Goal: Task Accomplishment & Management: Complete application form

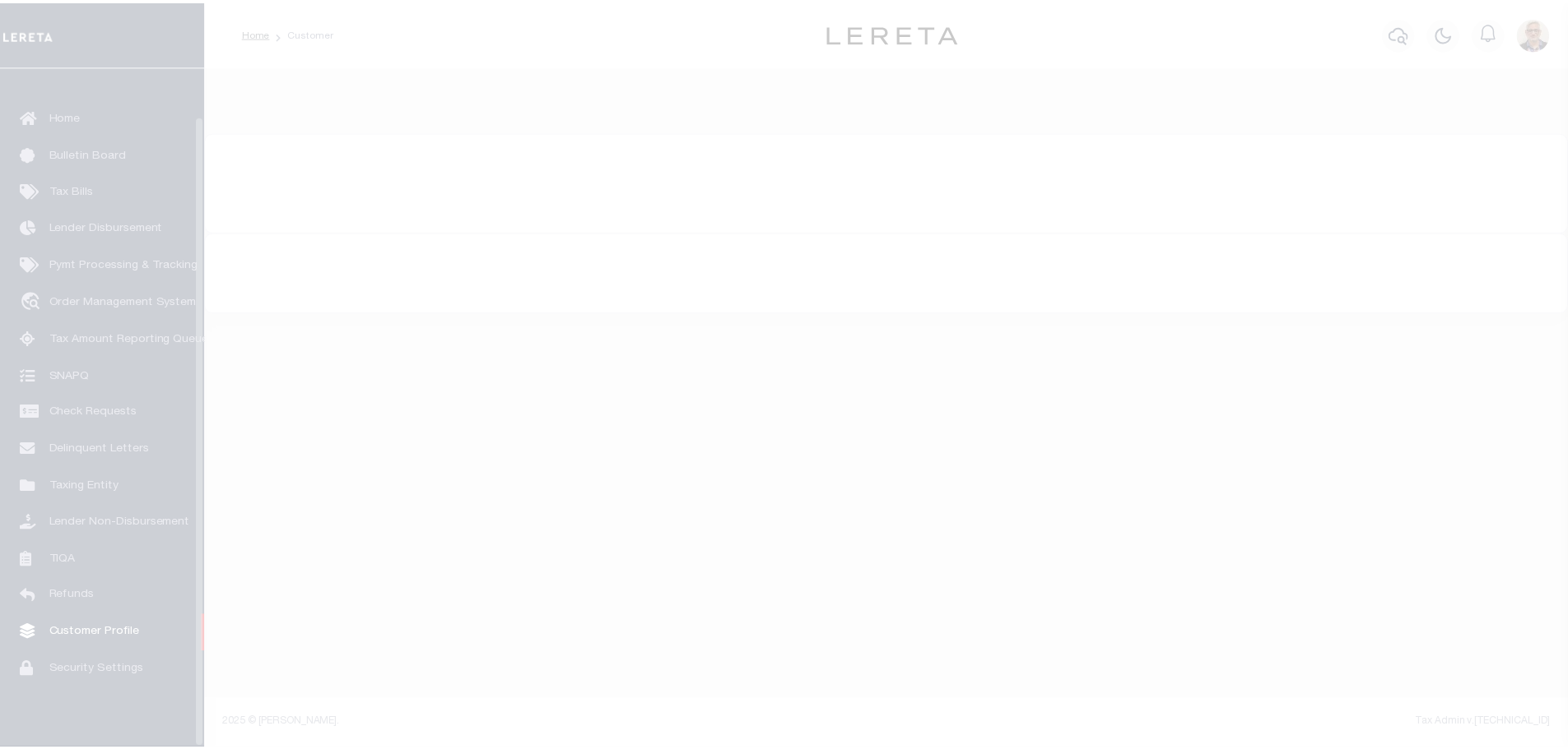
scroll to position [52, 0]
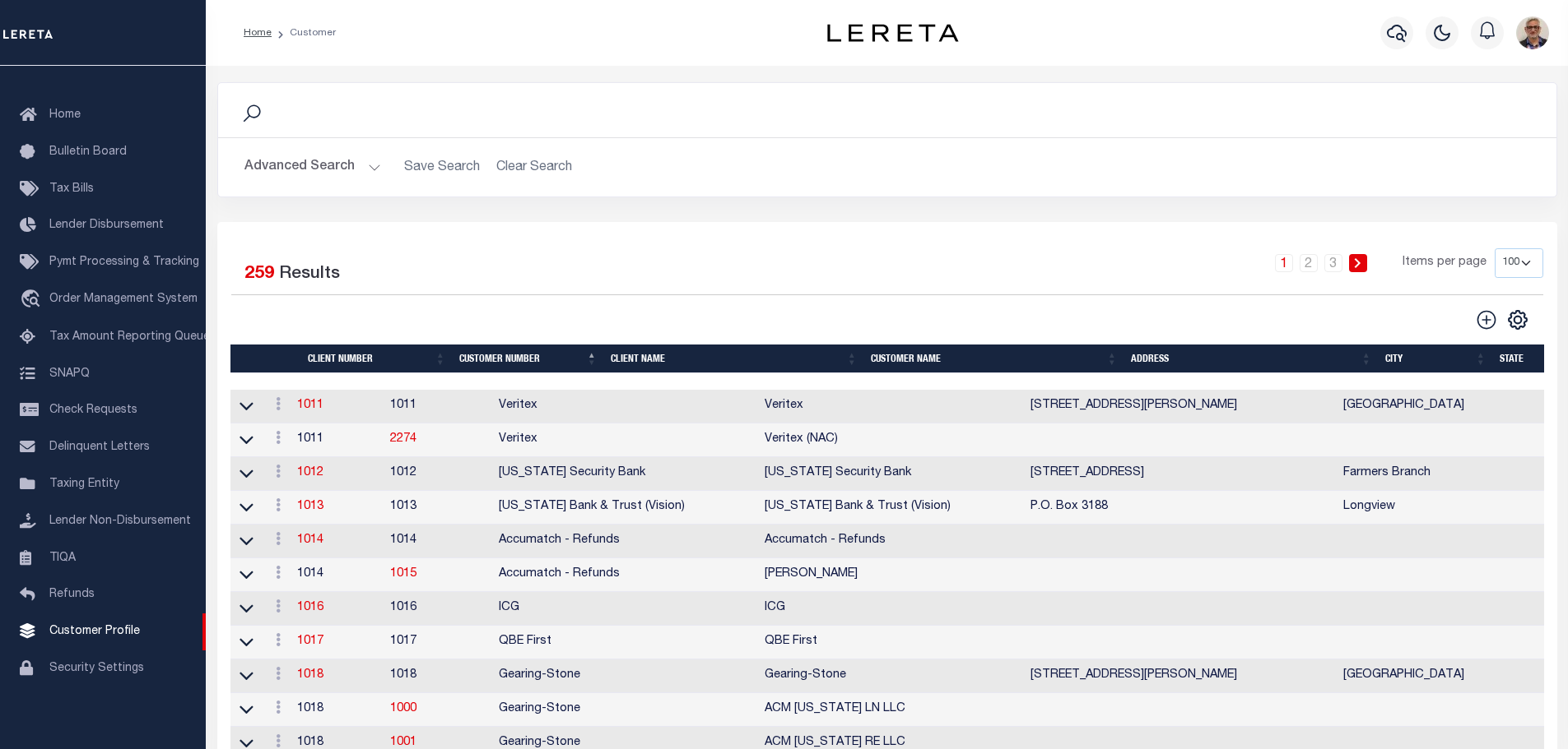
click at [661, 363] on th "Client Name" at bounding box center [733, 359] width 260 height 29
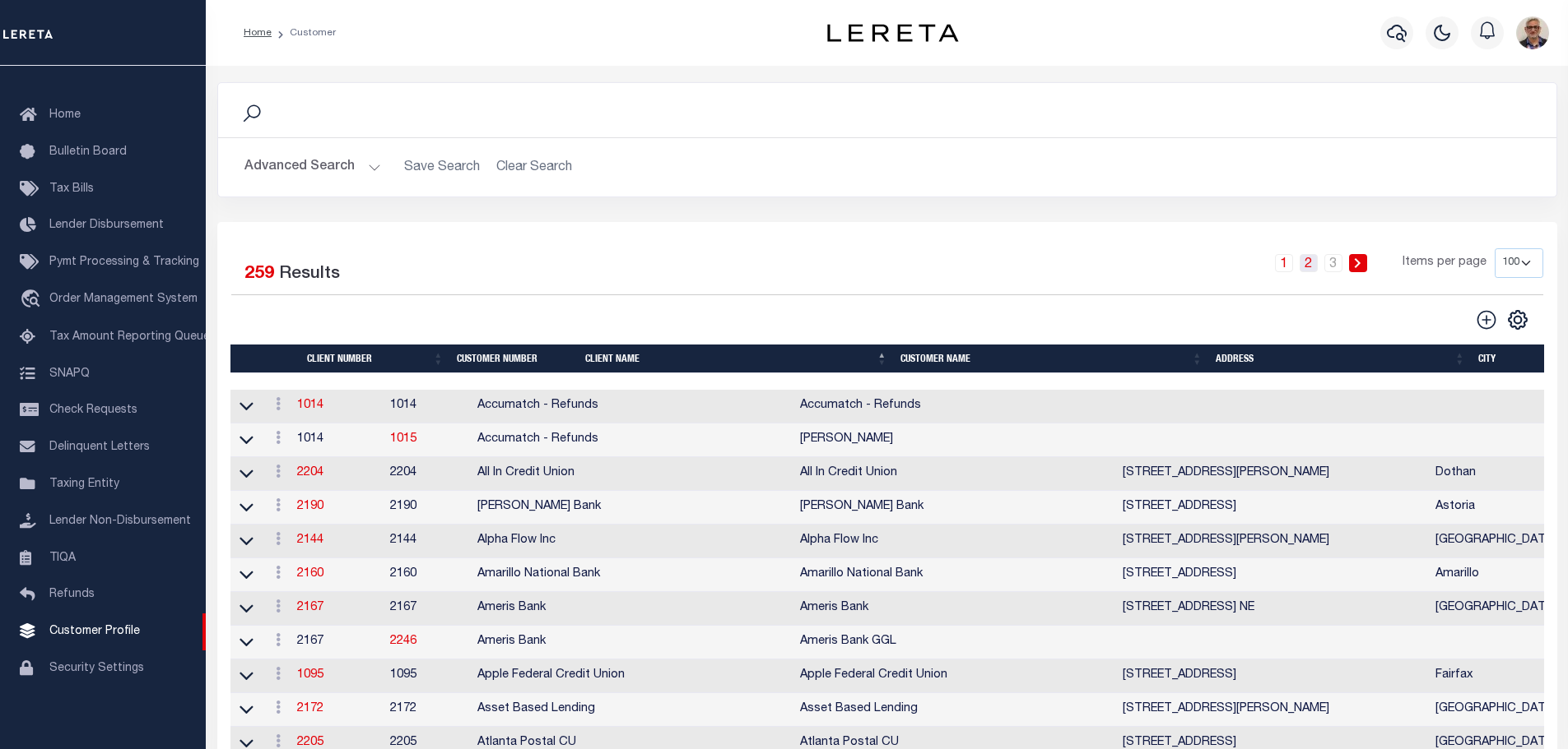
click at [1307, 262] on link "2" at bounding box center [1308, 262] width 18 height 18
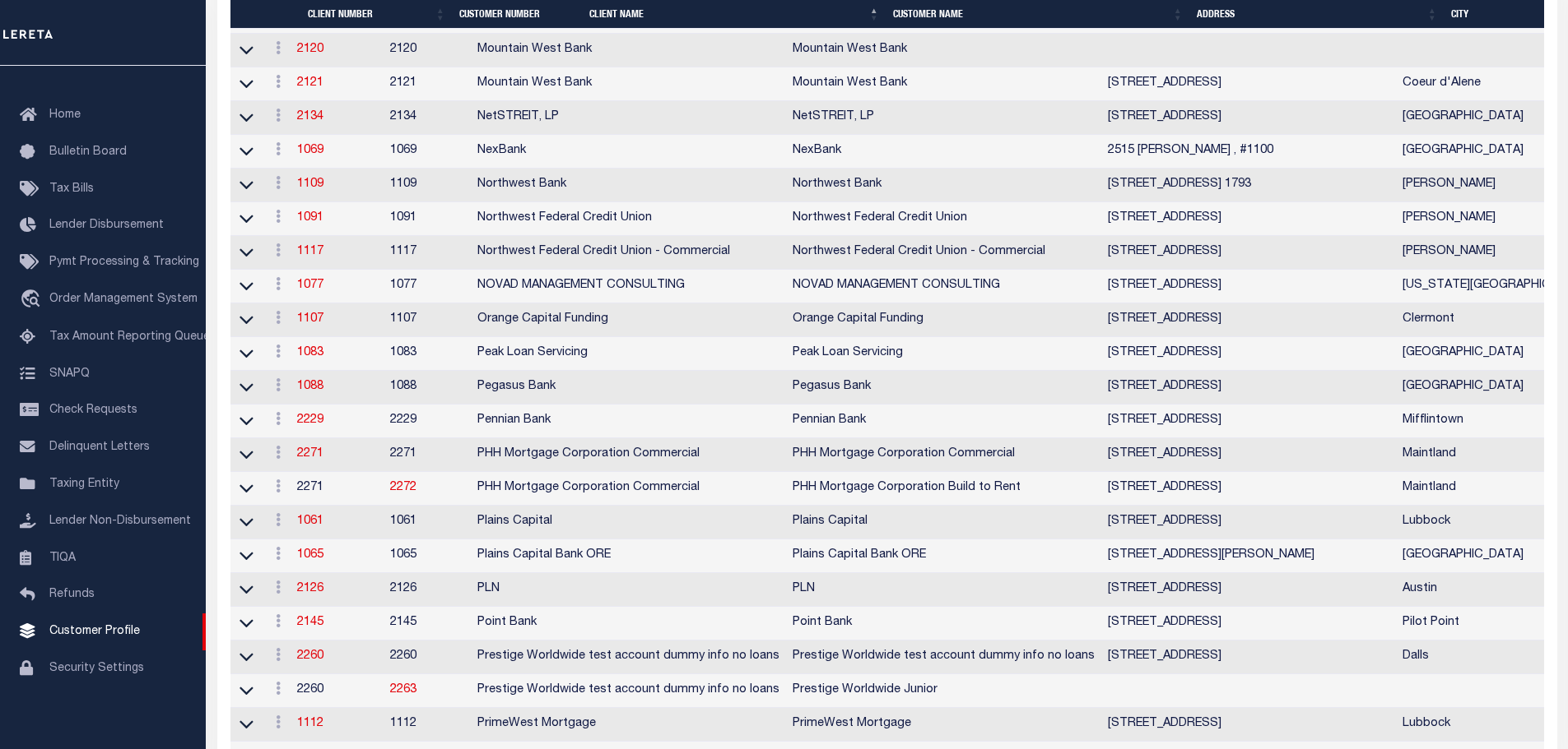
scroll to position [1974, 0]
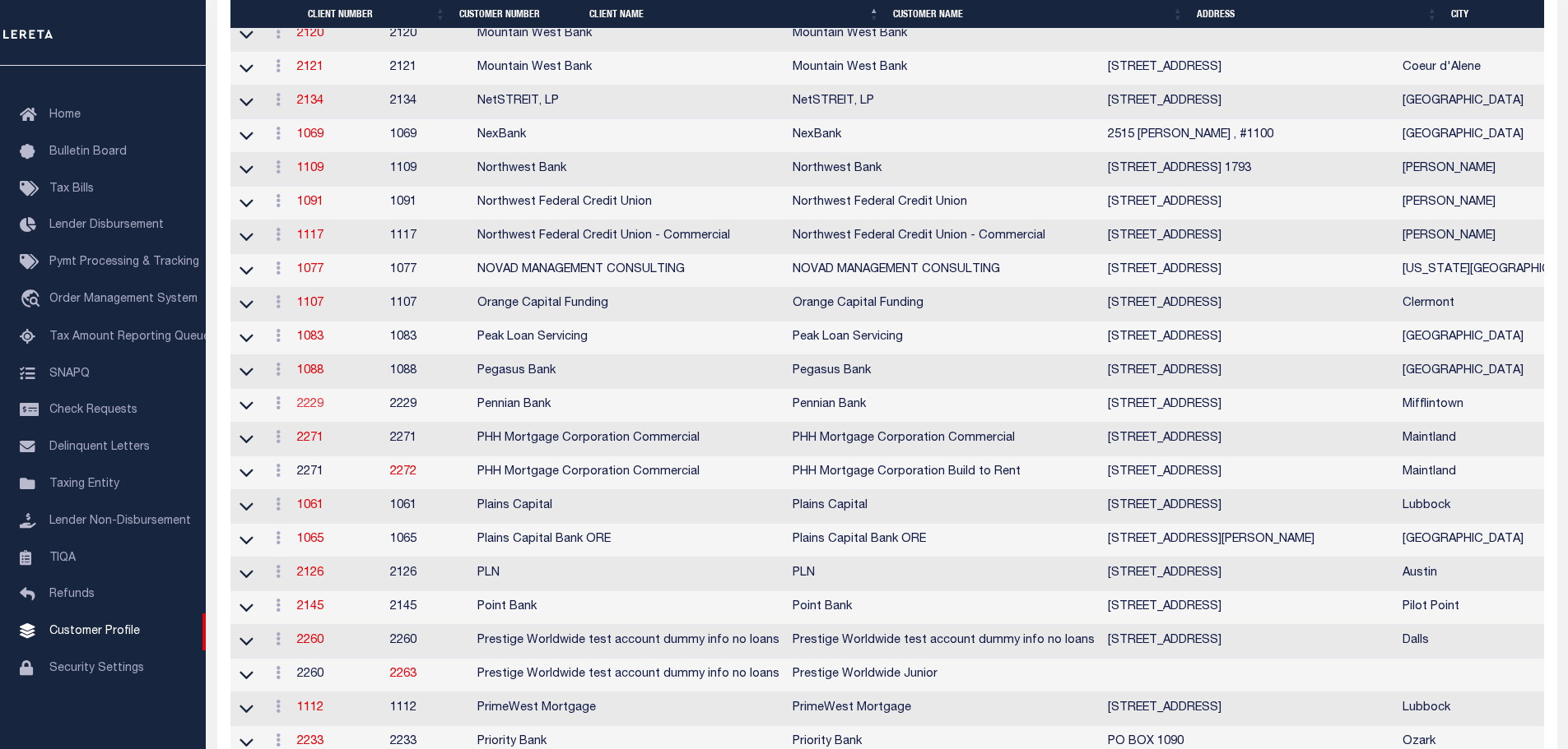
click at [312, 411] on link "2229" at bounding box center [310, 405] width 26 height 11
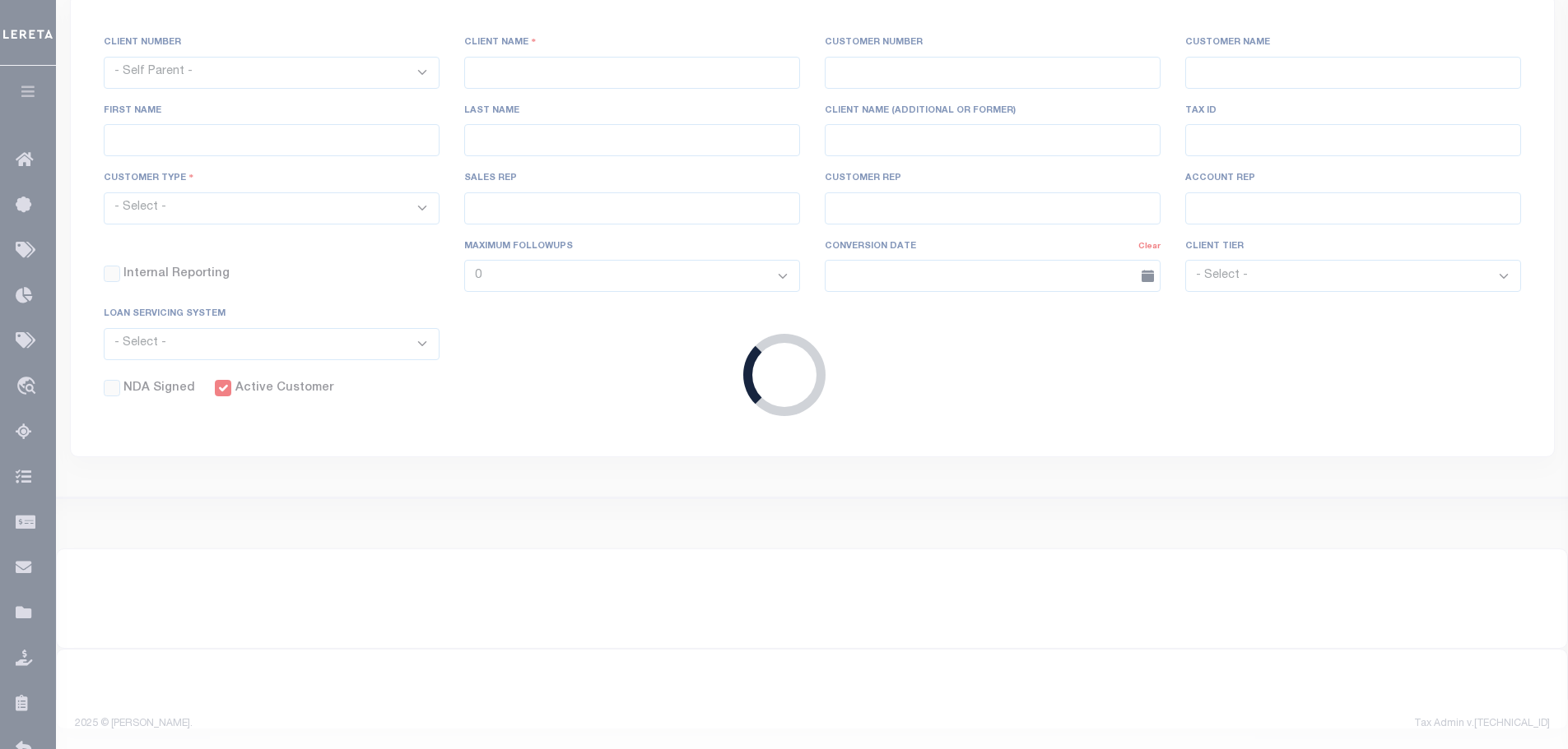
select select
type input "Pennian Bank"
type input "2229"
type input "Pennian Bank"
type input "[PERSON_NAME]"
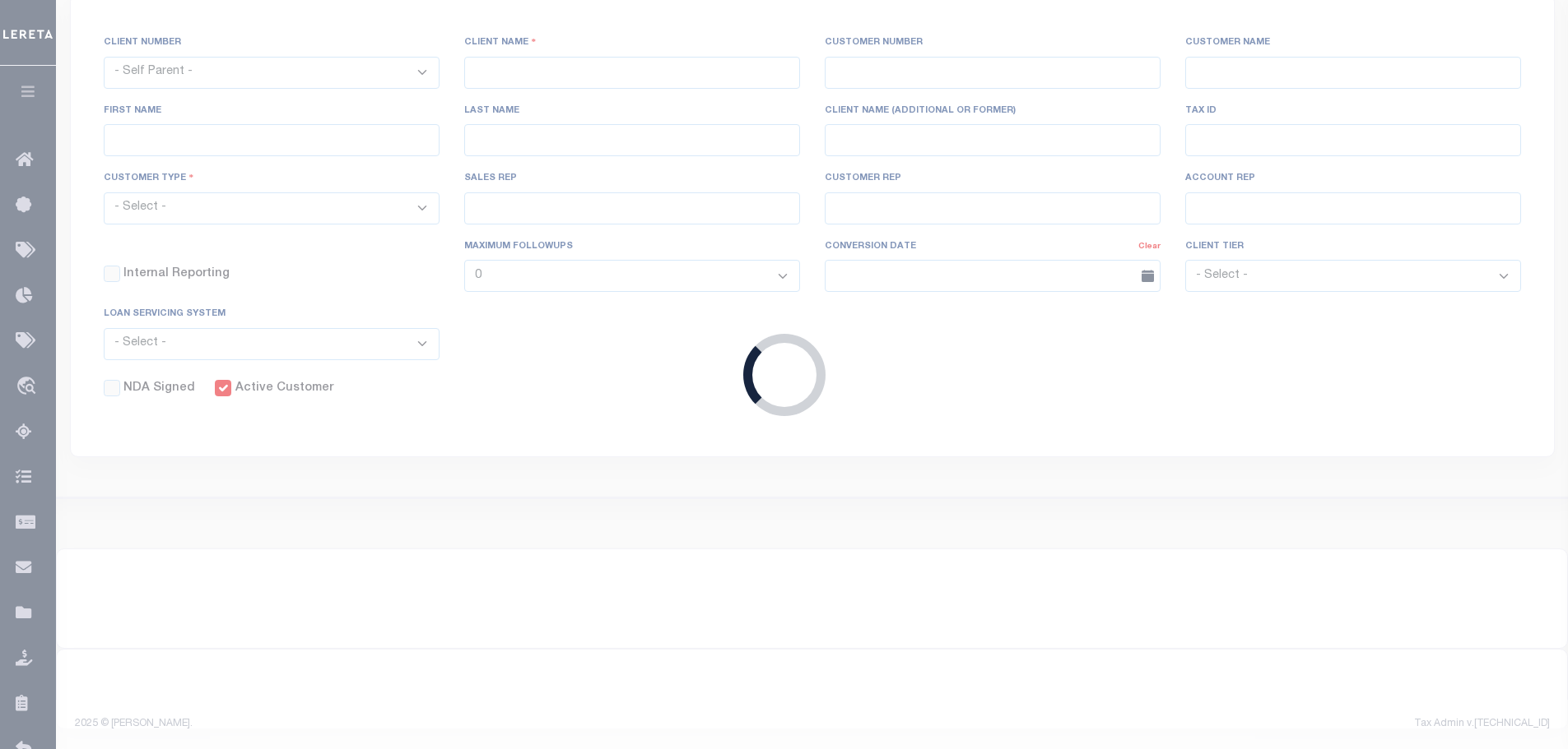
type input "[PERSON_NAME]"
select select "Mixed Portfolio"
type input "[PERSON_NAME]"
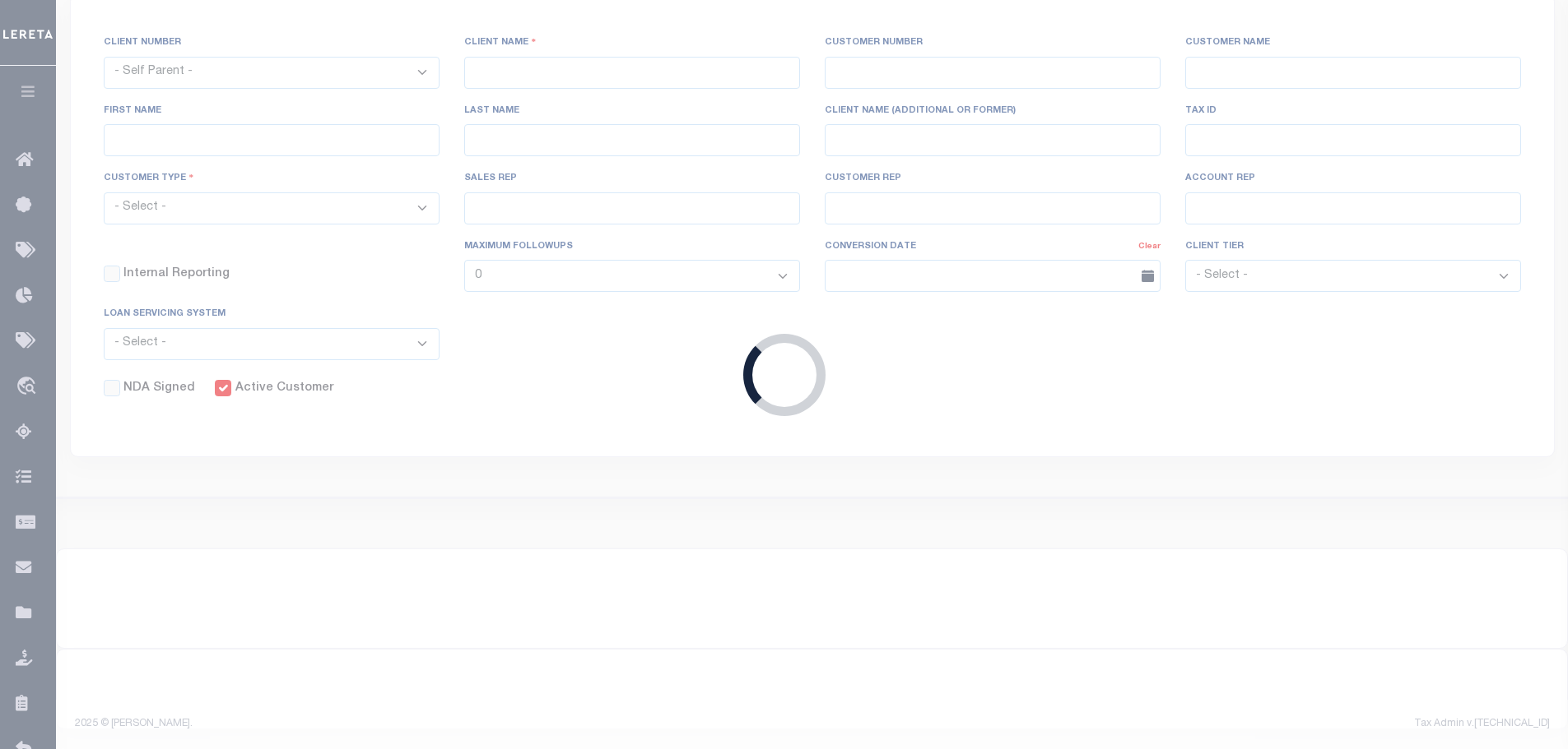
checkbox input "true"
select select
checkbox input "true"
type textarea "TES loans convert at no charge. Aprox 72 loans Non-Escrow loans convert at $5.0…"
type input "10"
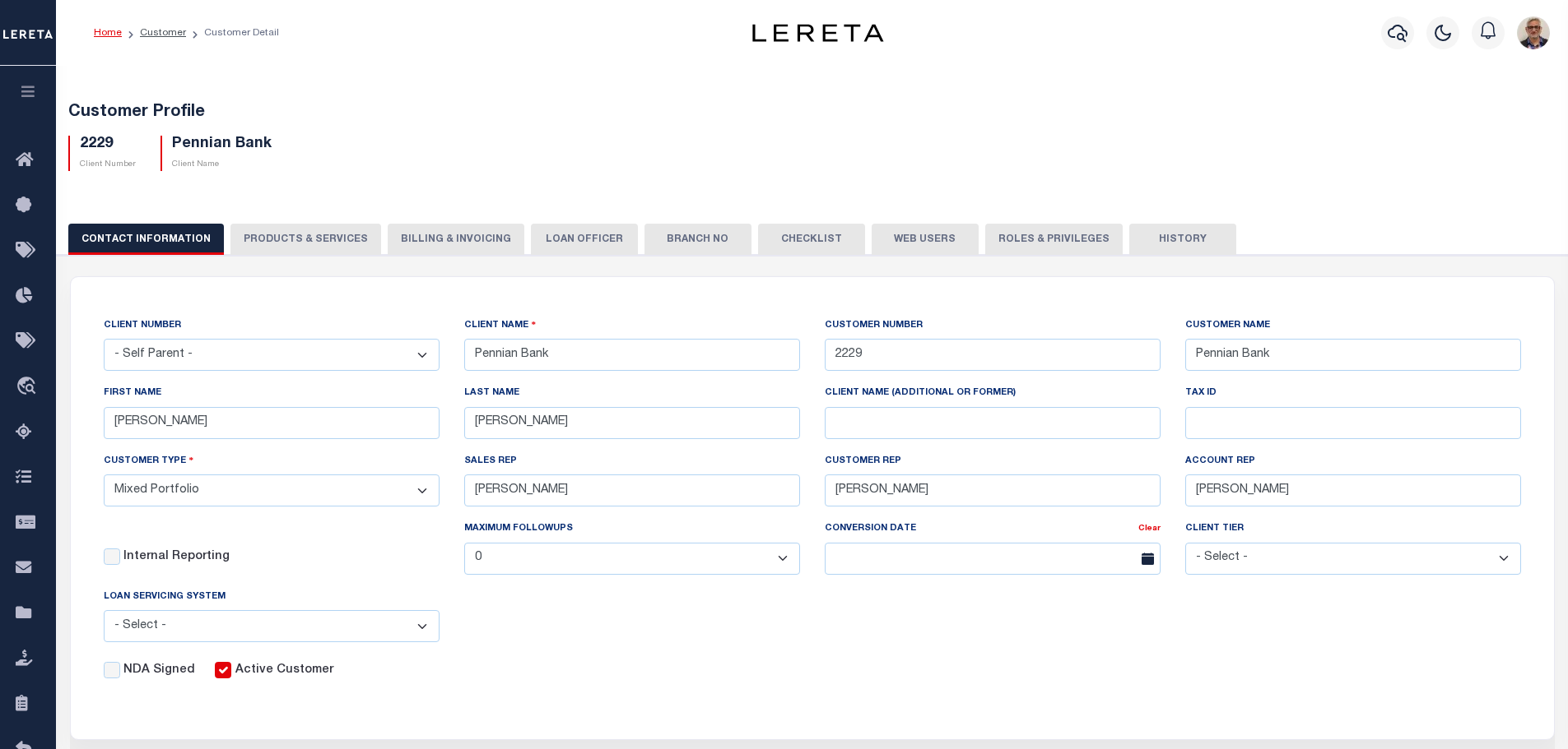
click at [413, 239] on button "Billing & Invoicing" at bounding box center [456, 239] width 137 height 31
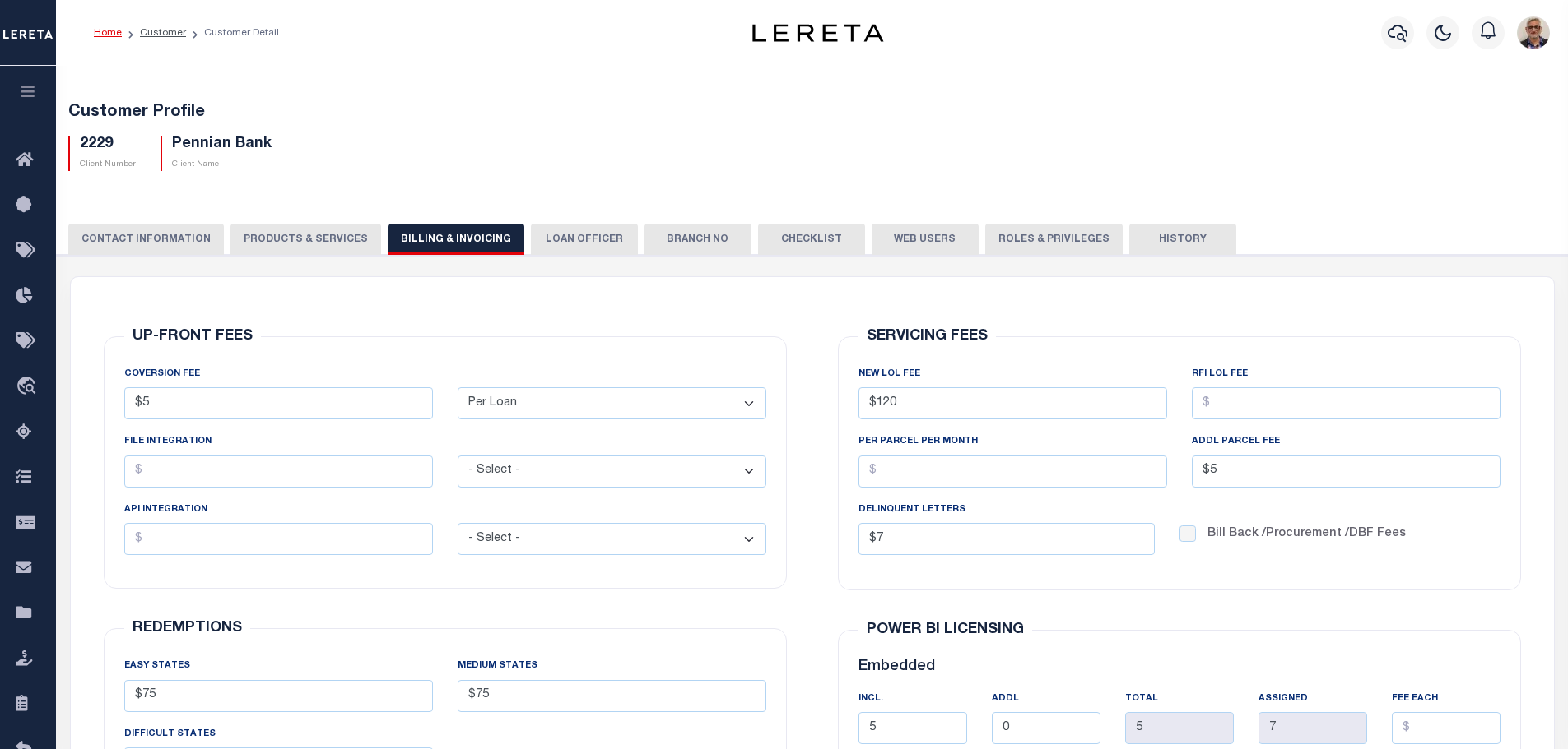
click at [315, 237] on button "PRODUCTS & SERVICES" at bounding box center [306, 239] width 151 height 31
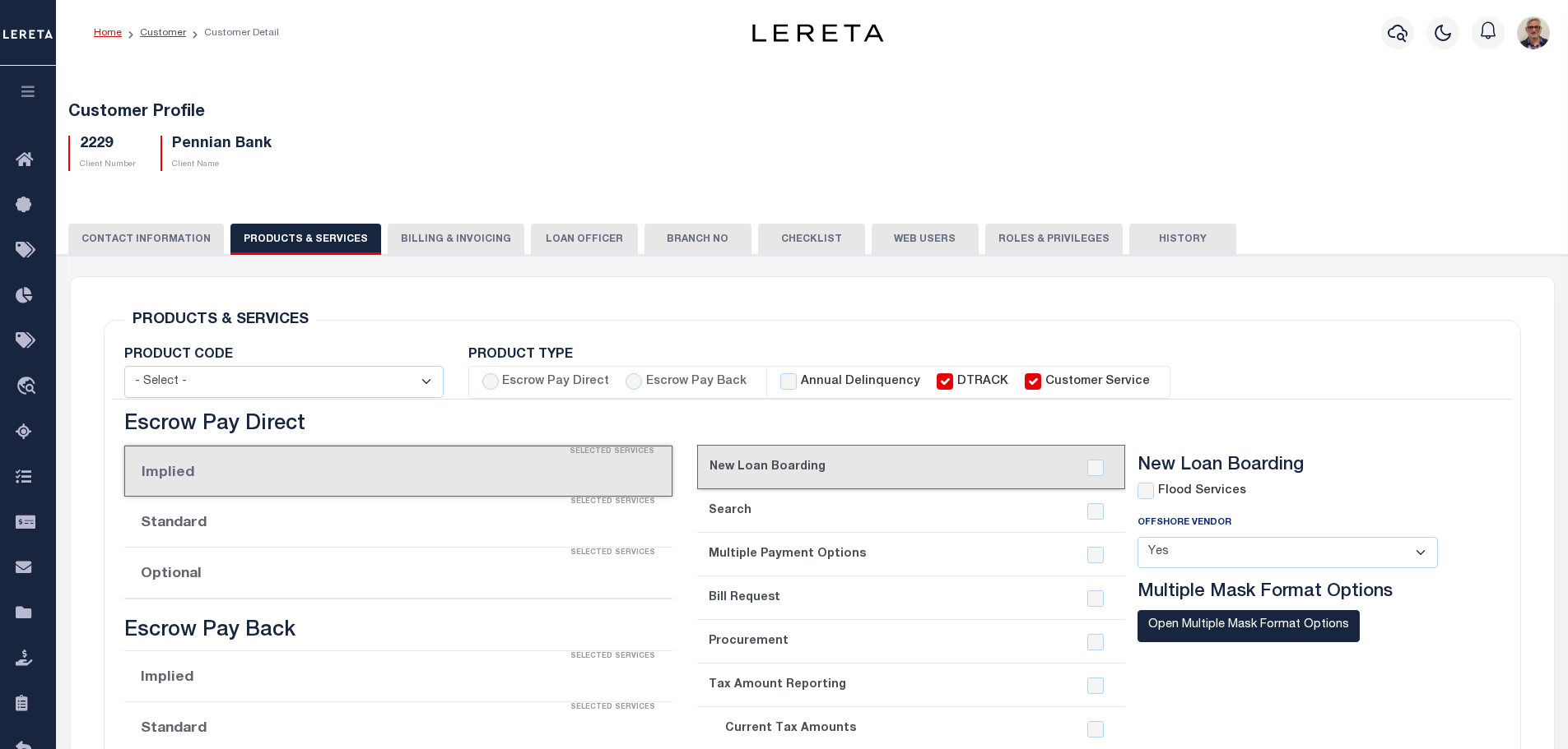
select select "STX"
radio input "true"
checkbox input "true"
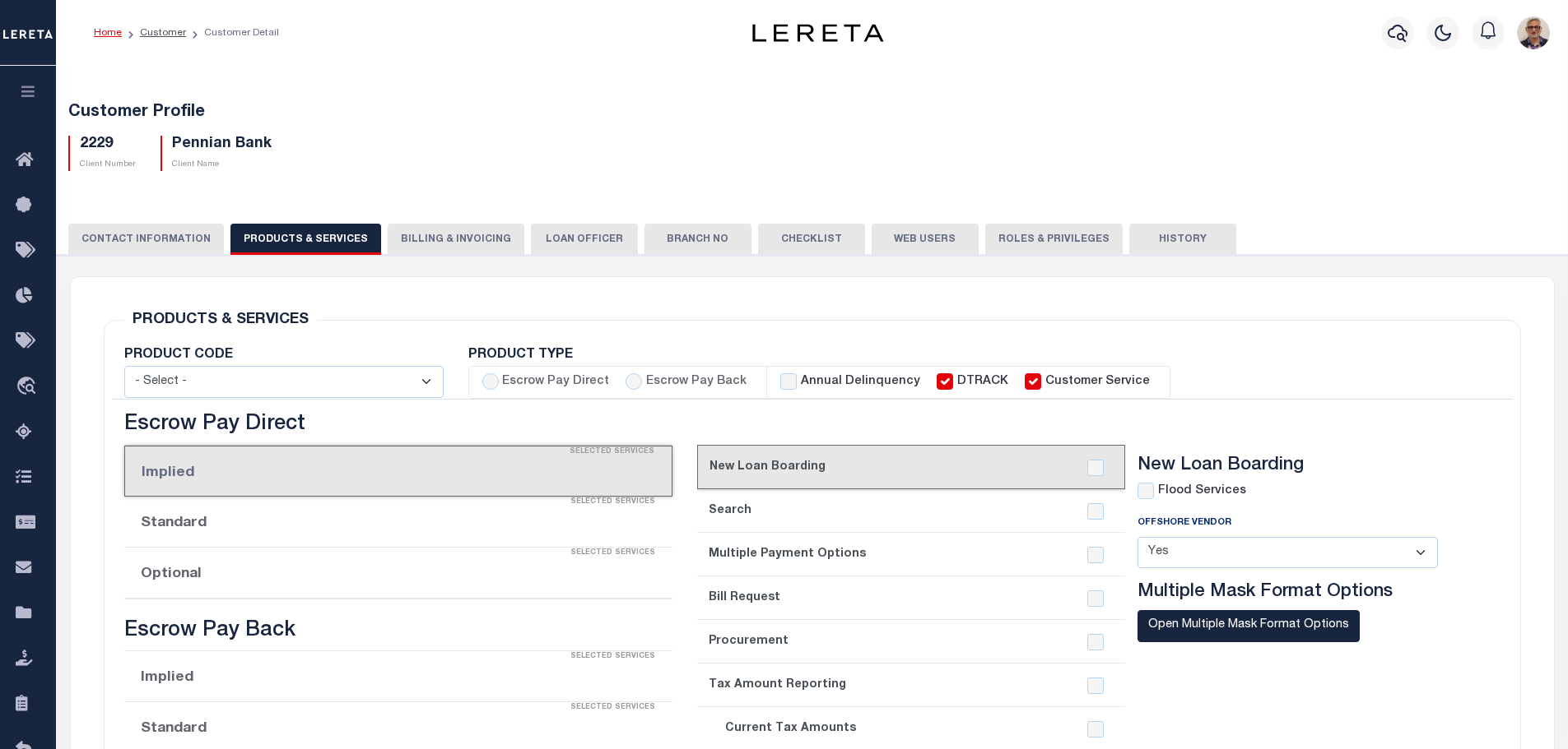
checkbox input "true"
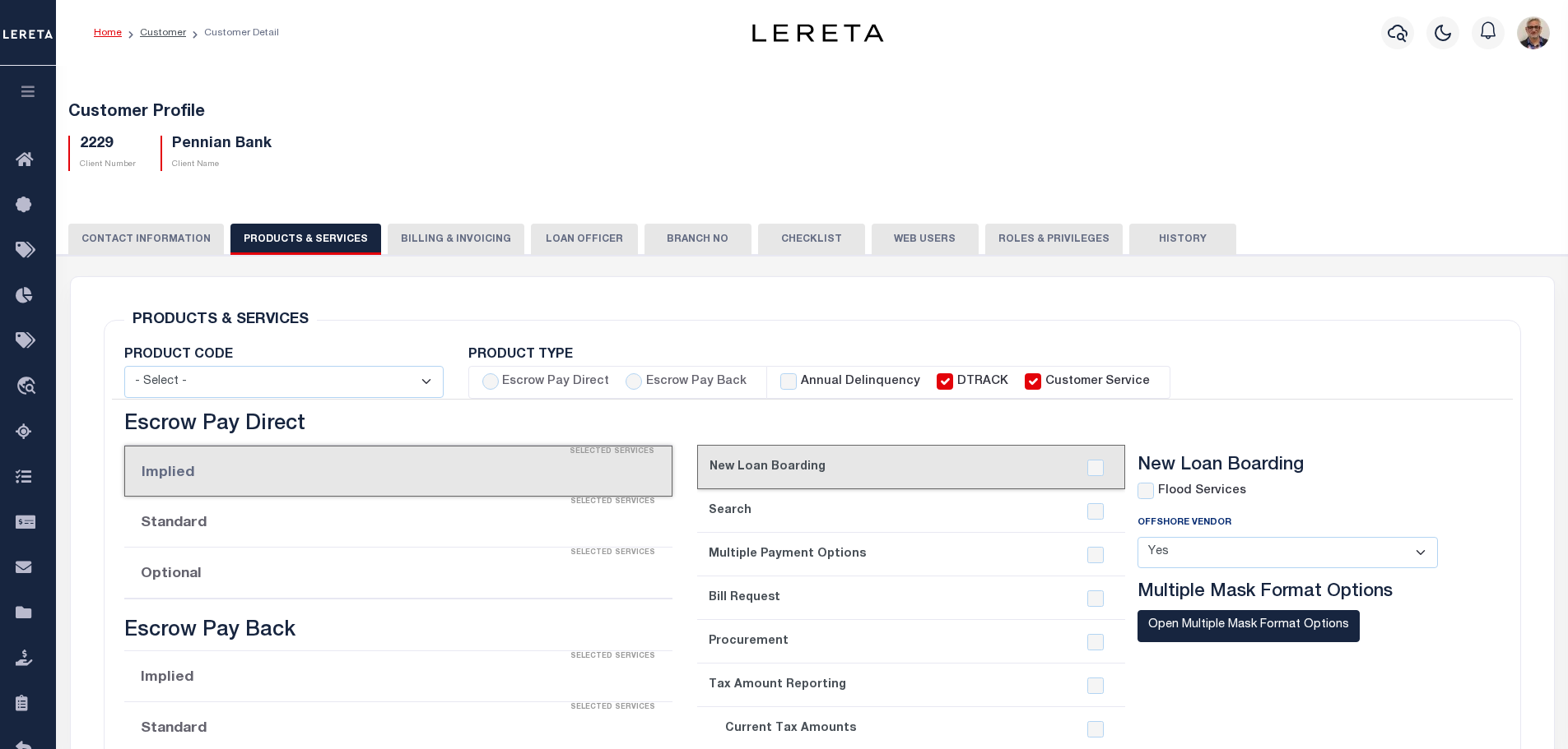
checkbox input "true"
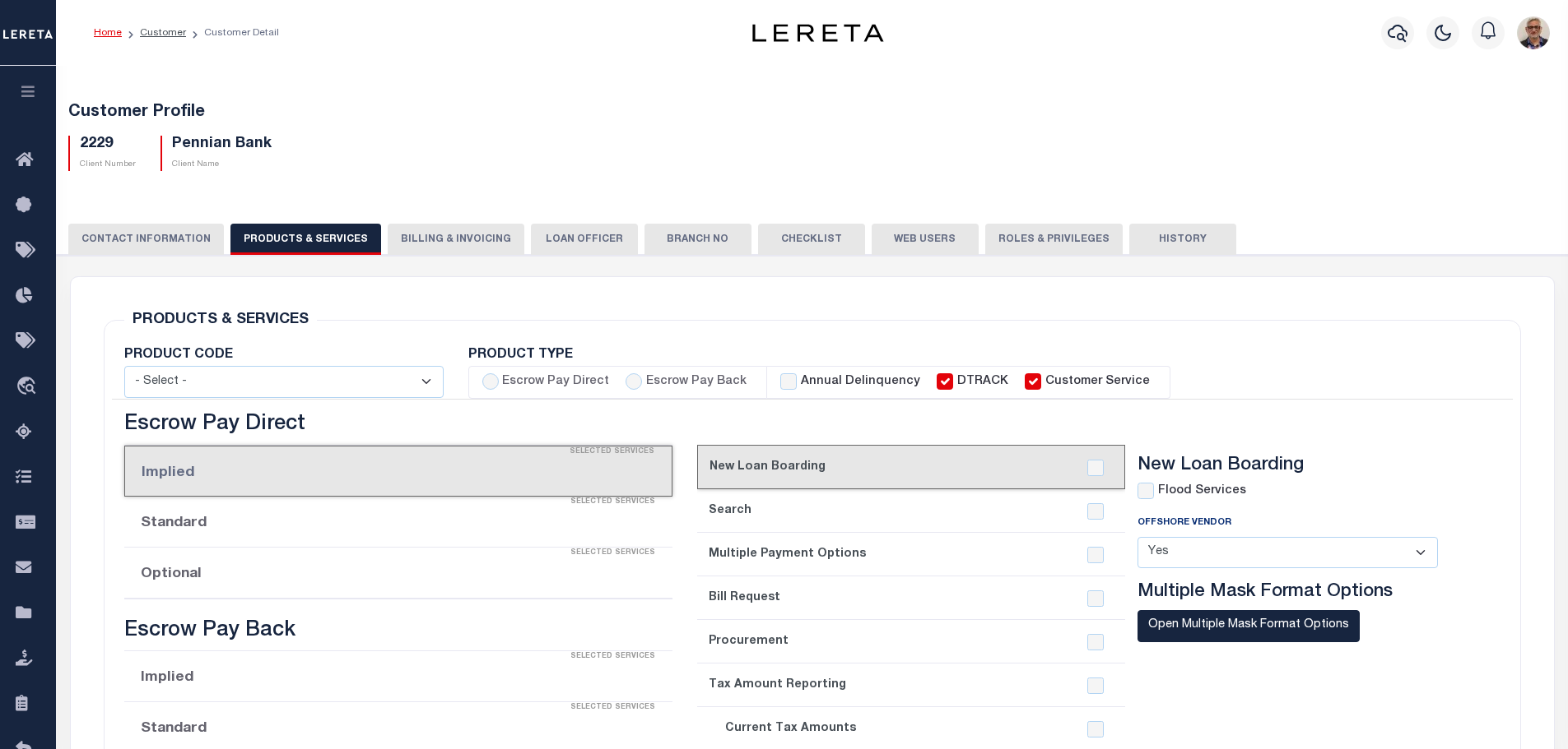
checkbox input "true"
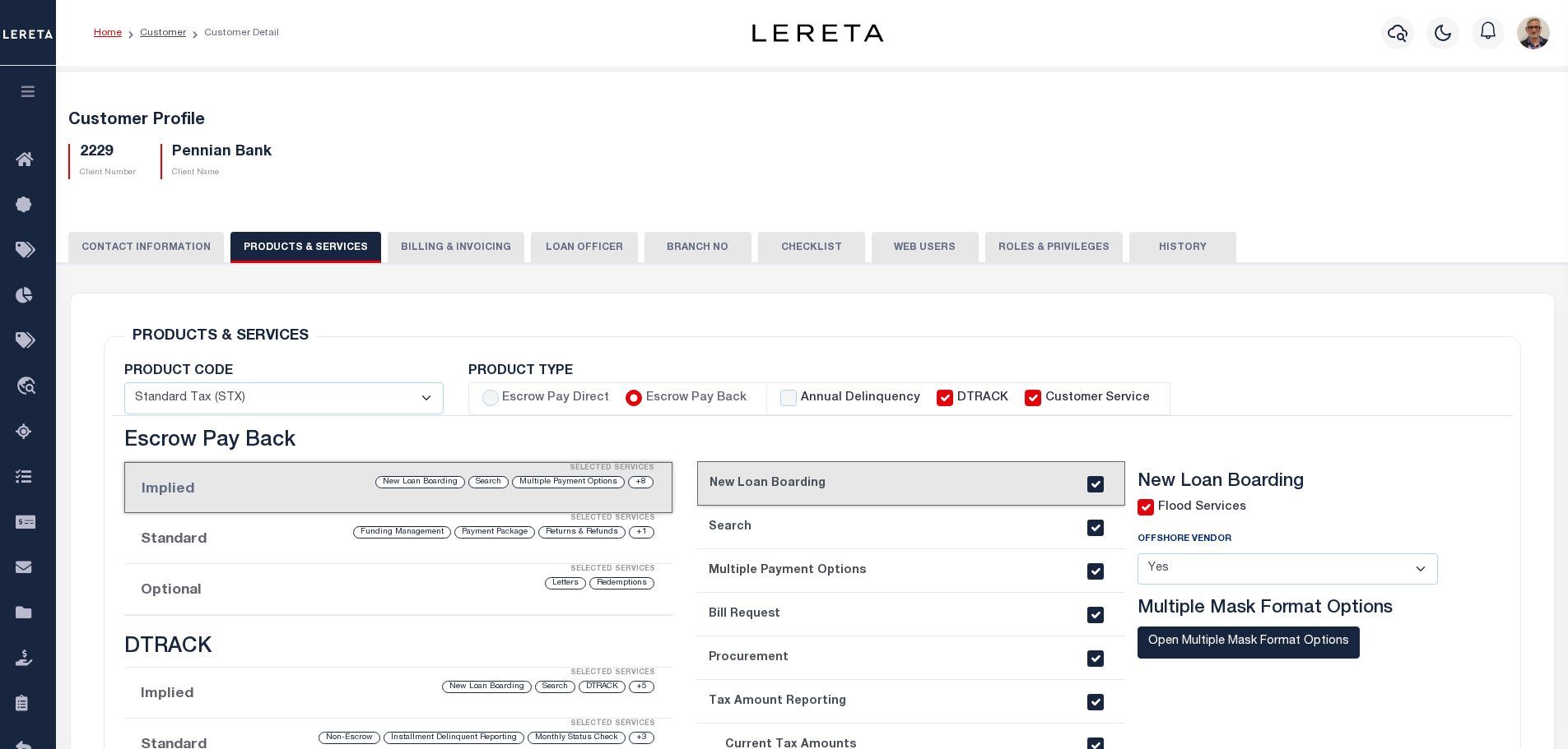
click at [114, 247] on button "CONTACT INFORMATION" at bounding box center [146, 247] width 156 height 31
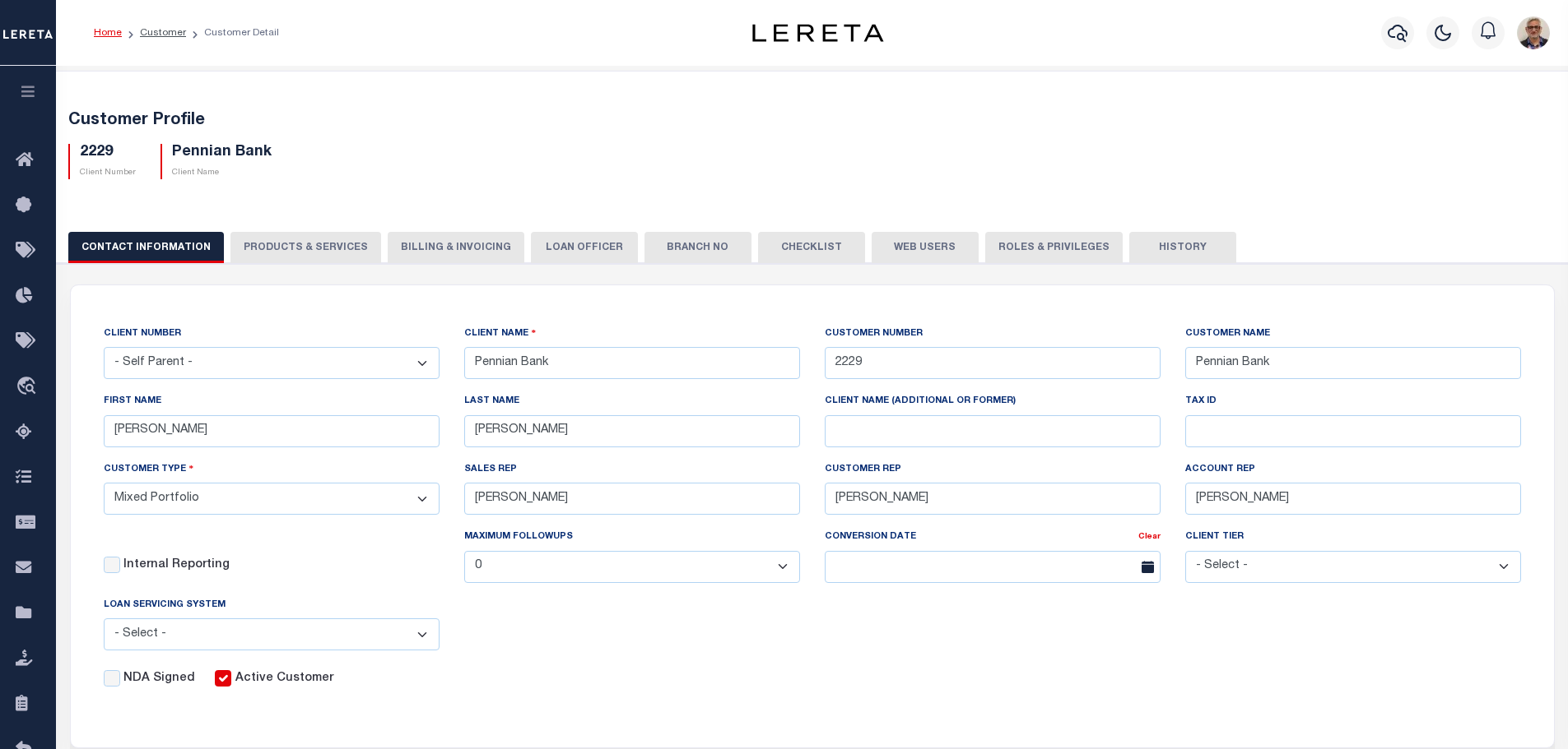
scroll to position [247, 0]
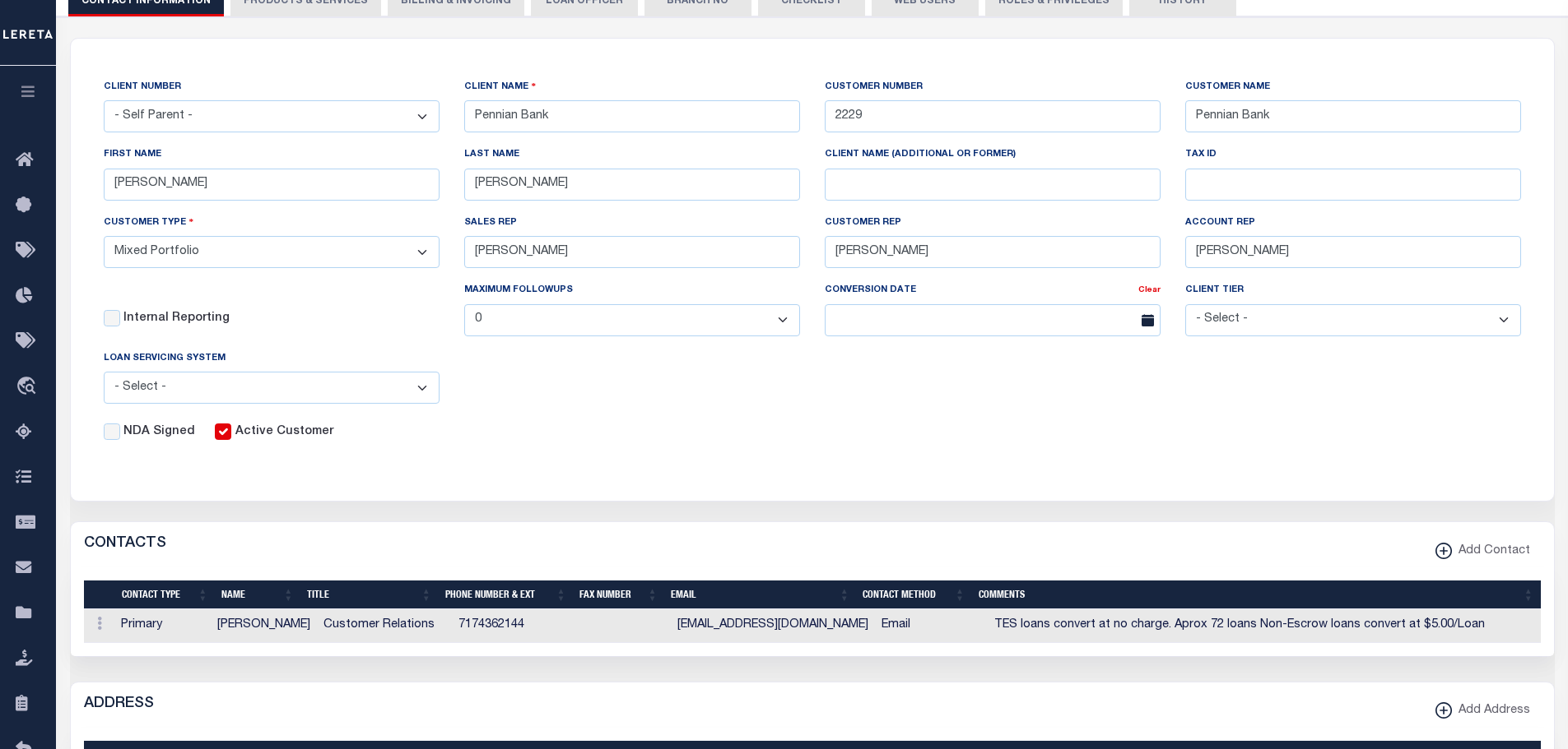
click at [155, 493] on form "CLIENT NUMBER - Self Parent - 1011 1012 1013 1014 1016 1017 1018 1019 1035 1036…" at bounding box center [811, 269] width 1483 height 462
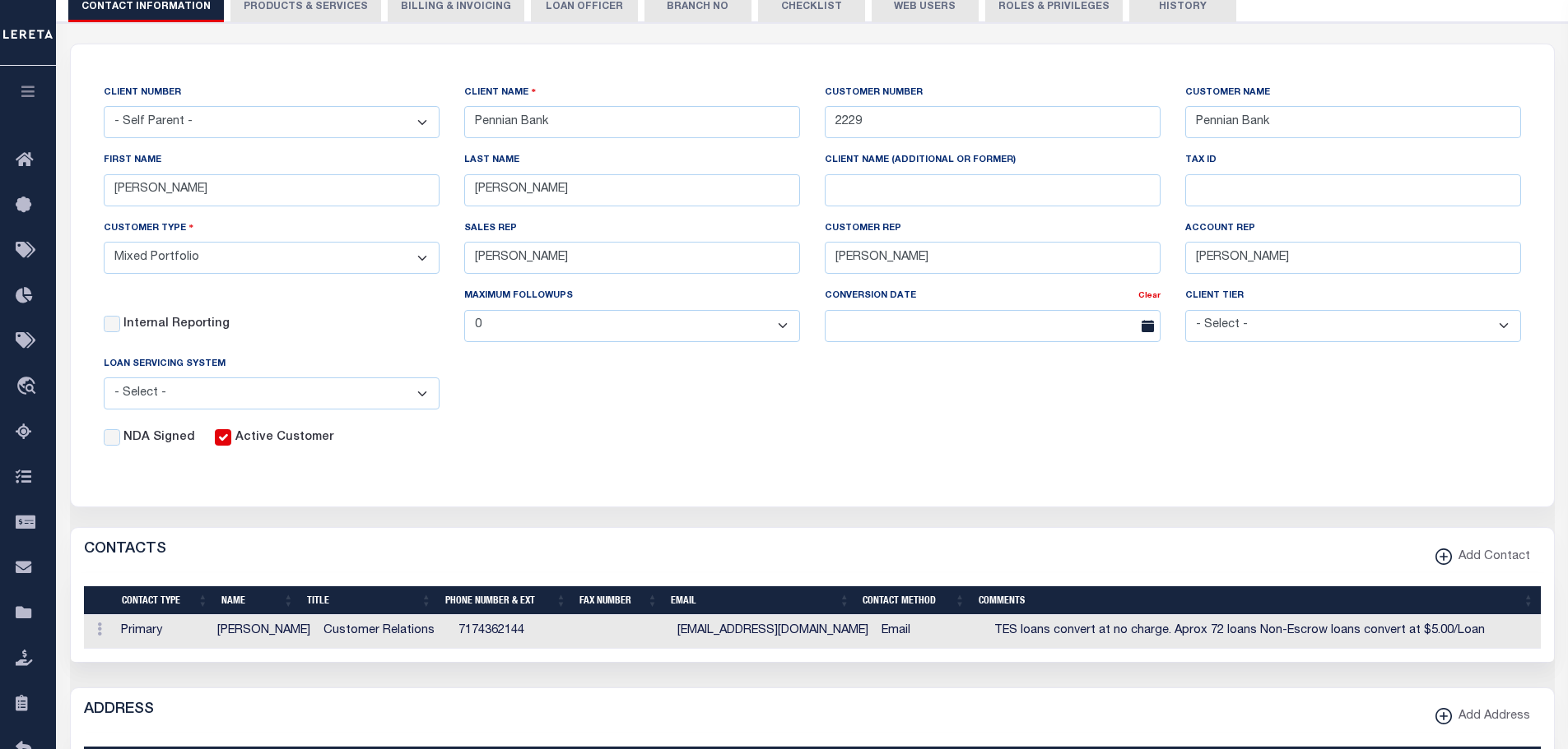
scroll to position [0, 0]
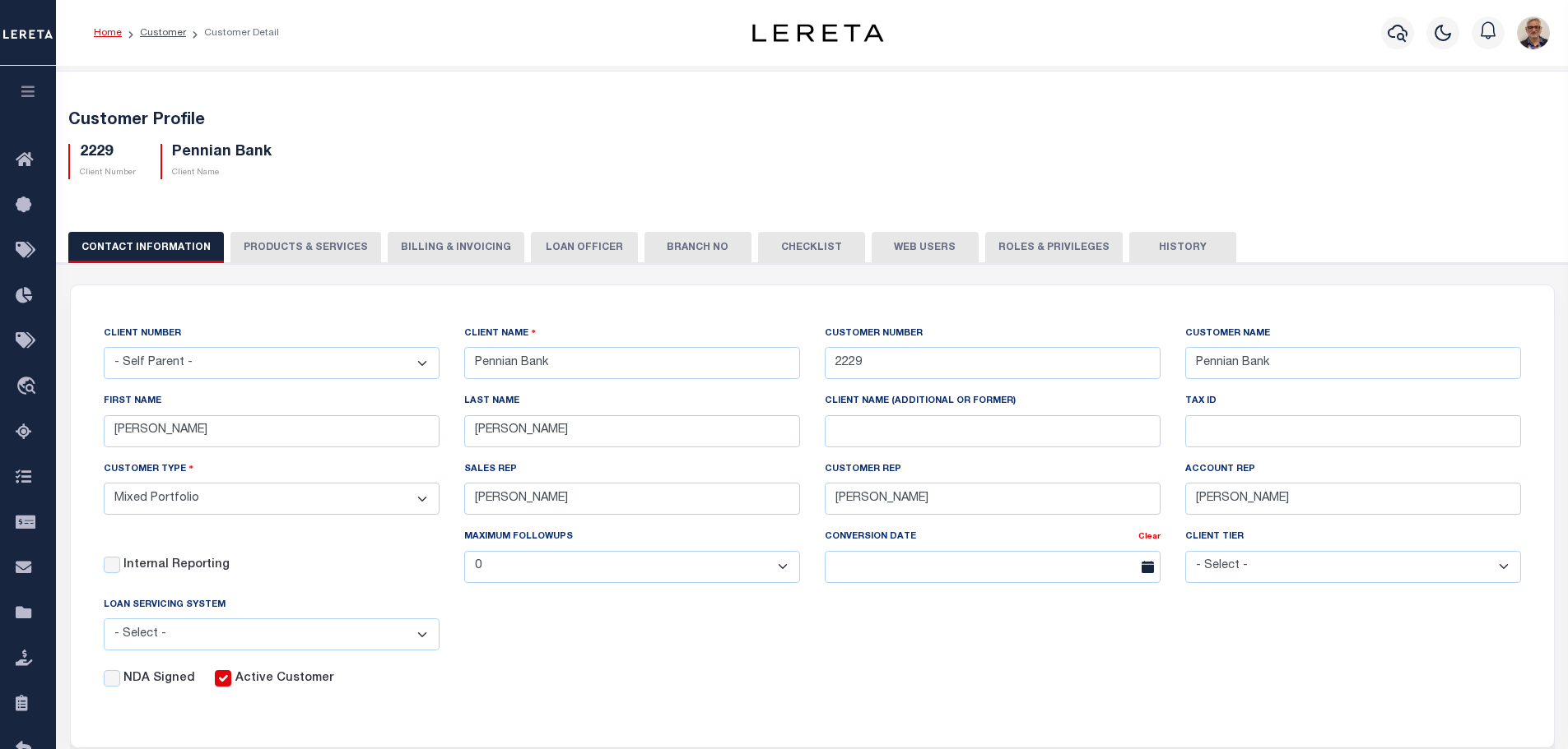
click at [895, 250] on button "Web Users" at bounding box center [925, 247] width 107 height 31
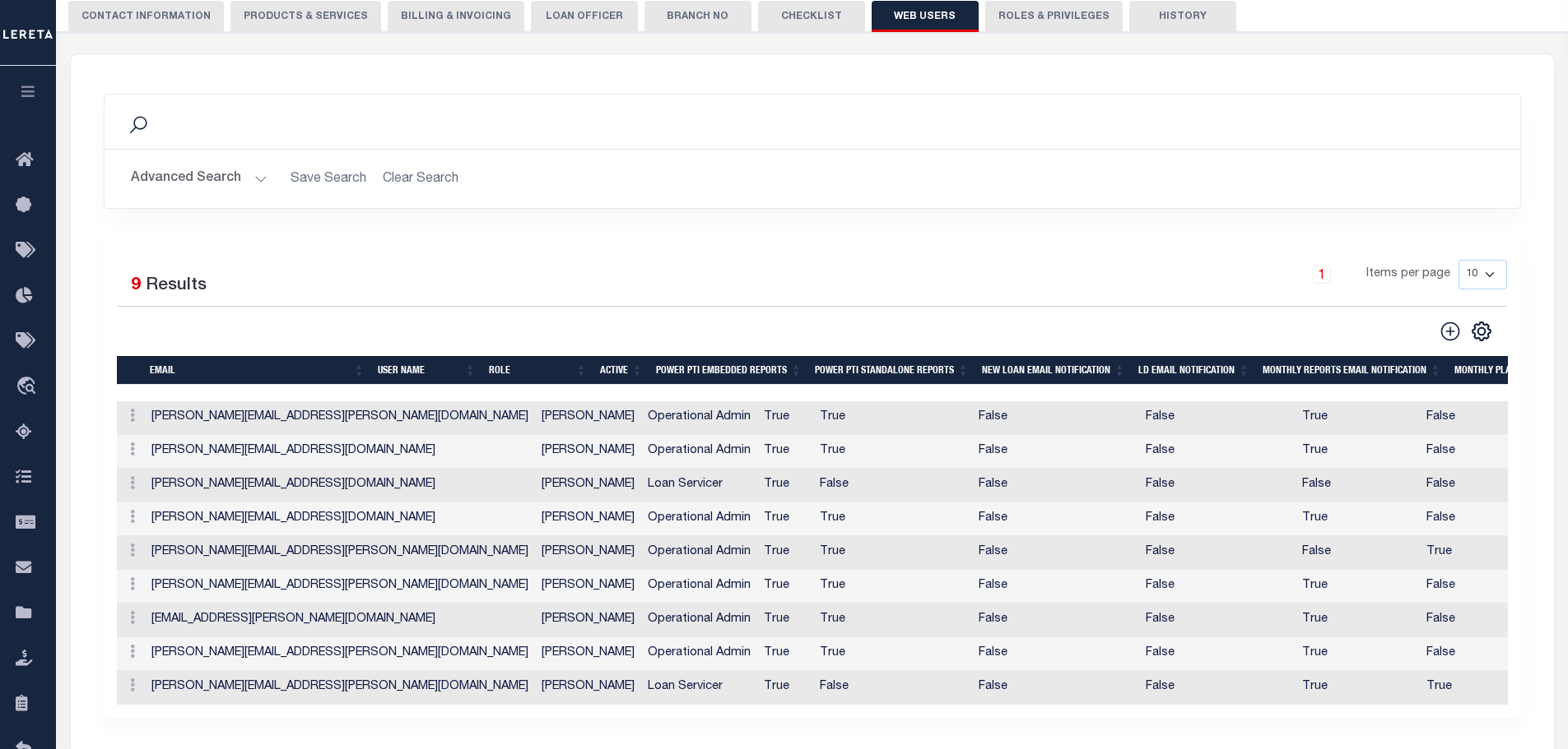
scroll to position [247, 0]
